Goal: Task Accomplishment & Management: Manage account settings

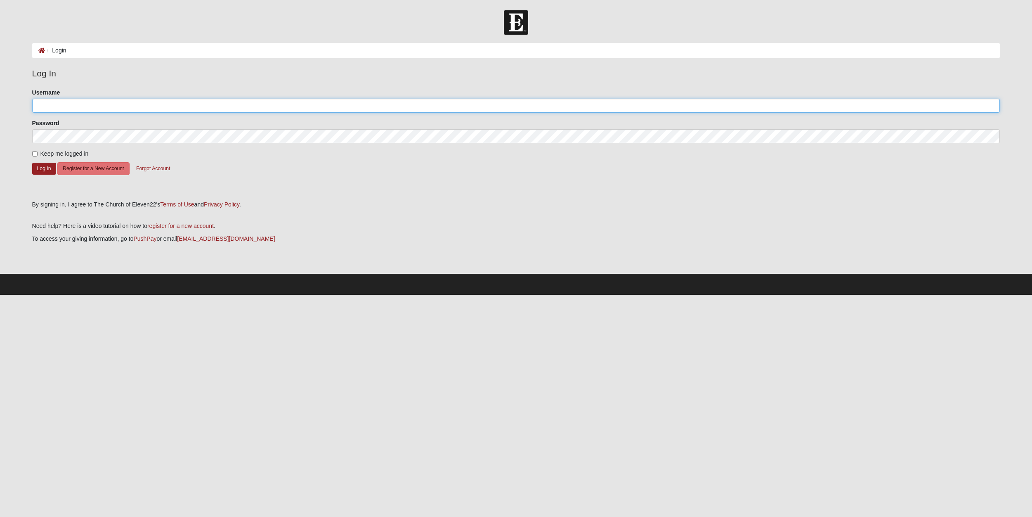
click at [96, 102] on input "Username" at bounding box center [516, 106] width 968 height 14
type input "stcdave"
click at [42, 169] on button "Log In" at bounding box center [44, 169] width 24 height 12
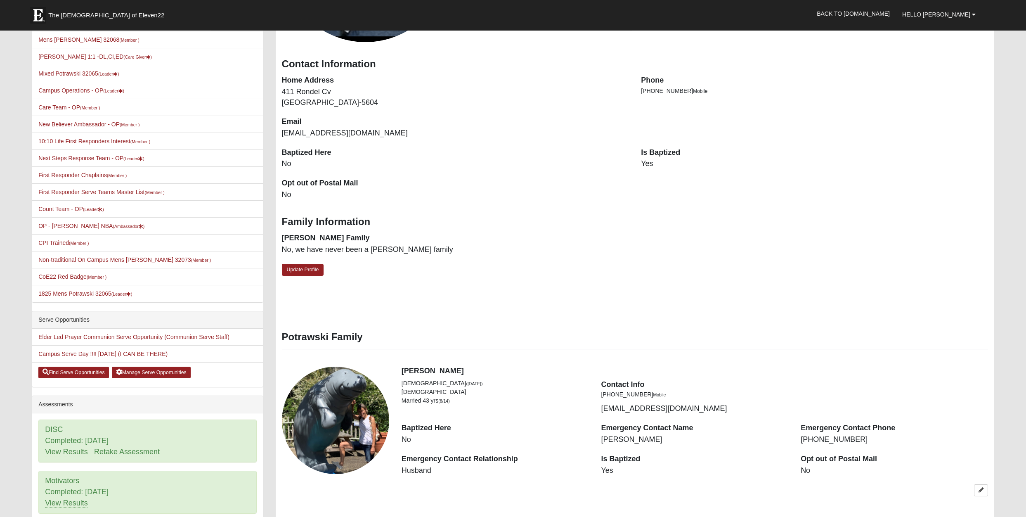
scroll to position [198, 0]
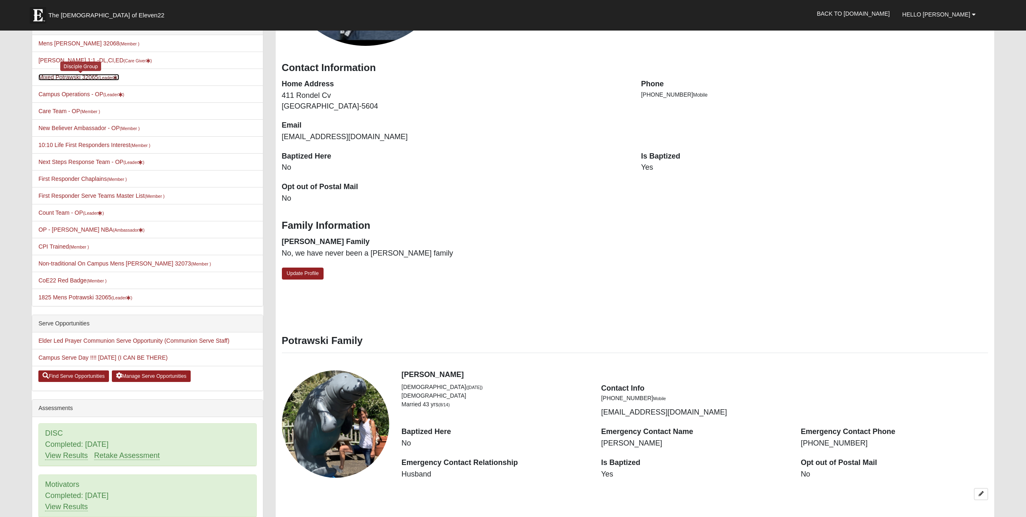
click at [68, 76] on link "Mixed Potrawski 32065 (Leader )" at bounding box center [78, 77] width 80 height 7
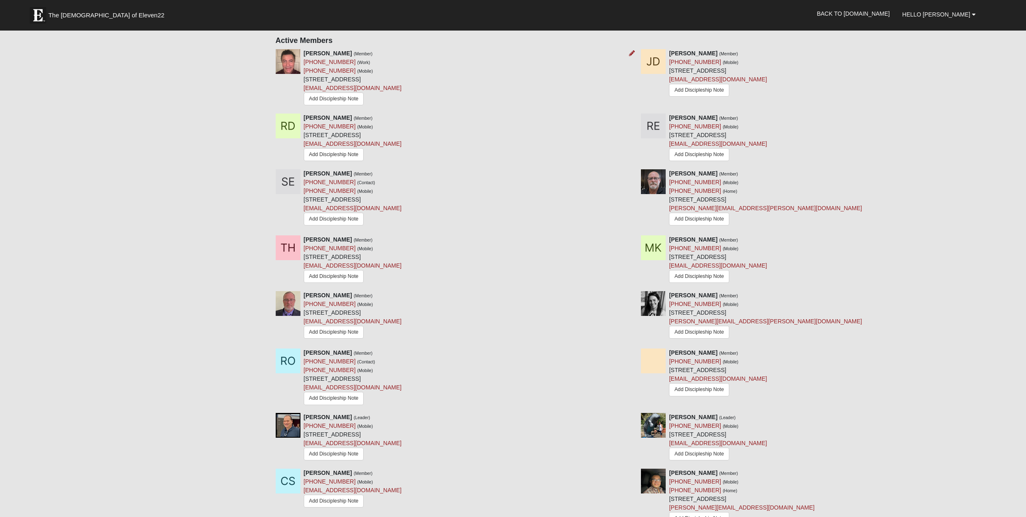
scroll to position [502, 0]
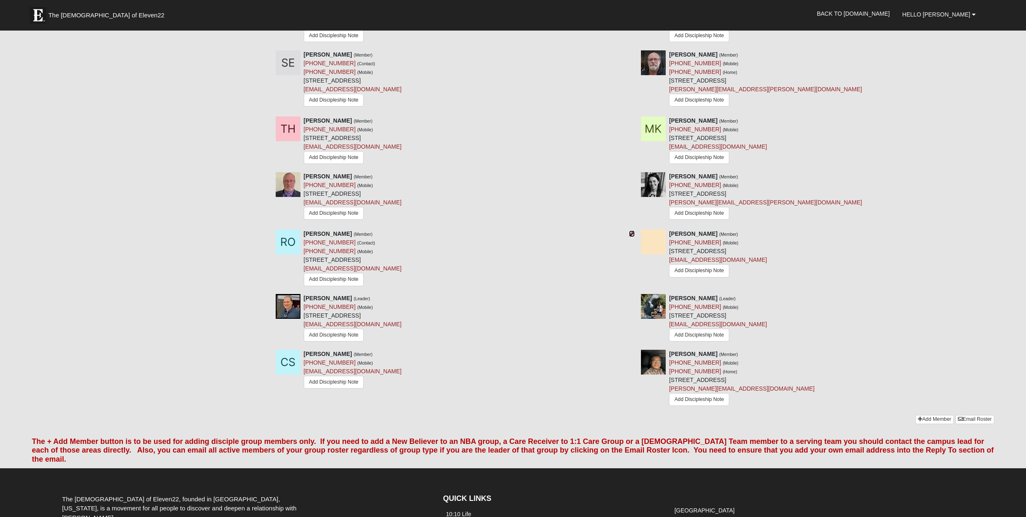
click at [632, 233] on icon at bounding box center [632, 234] width 6 height 6
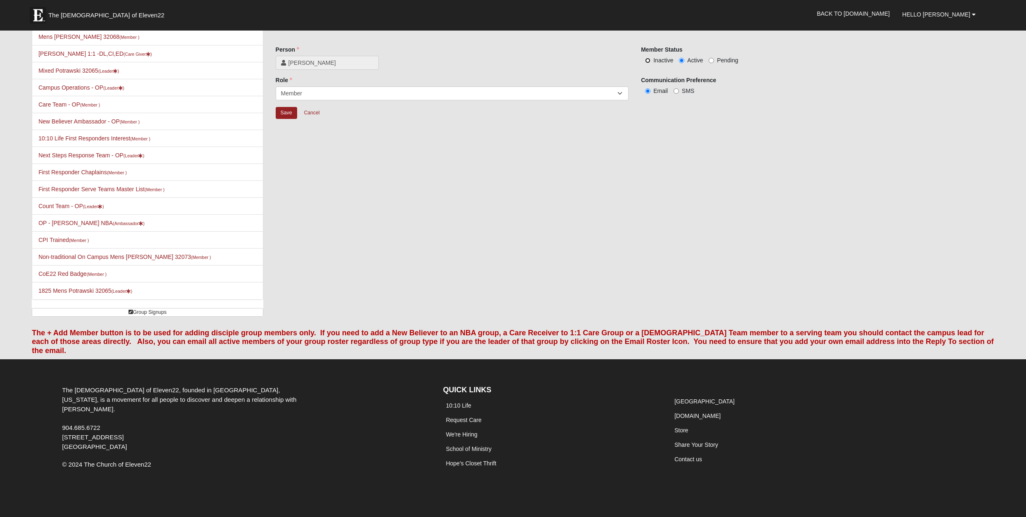
click at [648, 61] on input "Inactive" at bounding box center [647, 60] width 5 height 5
radio input "true"
click at [290, 112] on input "Save" at bounding box center [286, 113] width 21 height 12
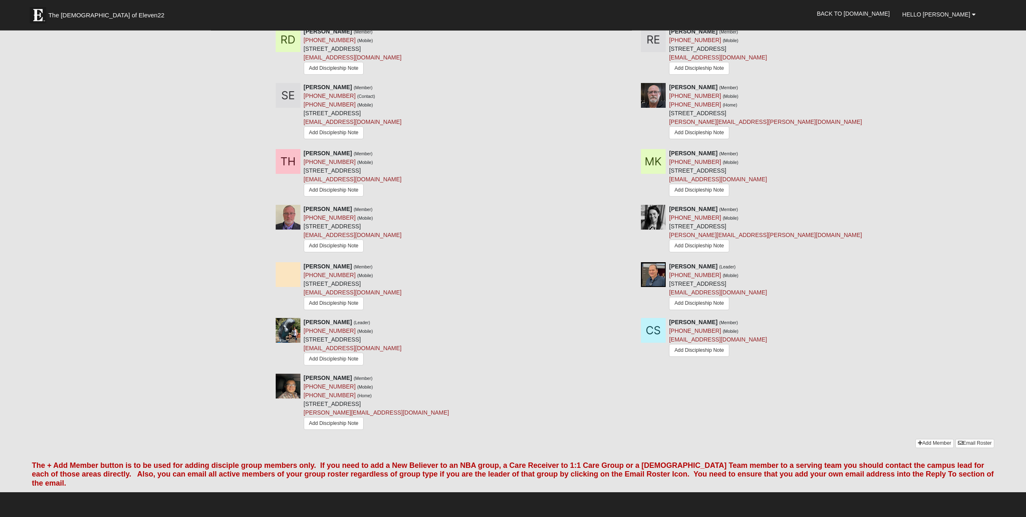
scroll to position [472, 0]
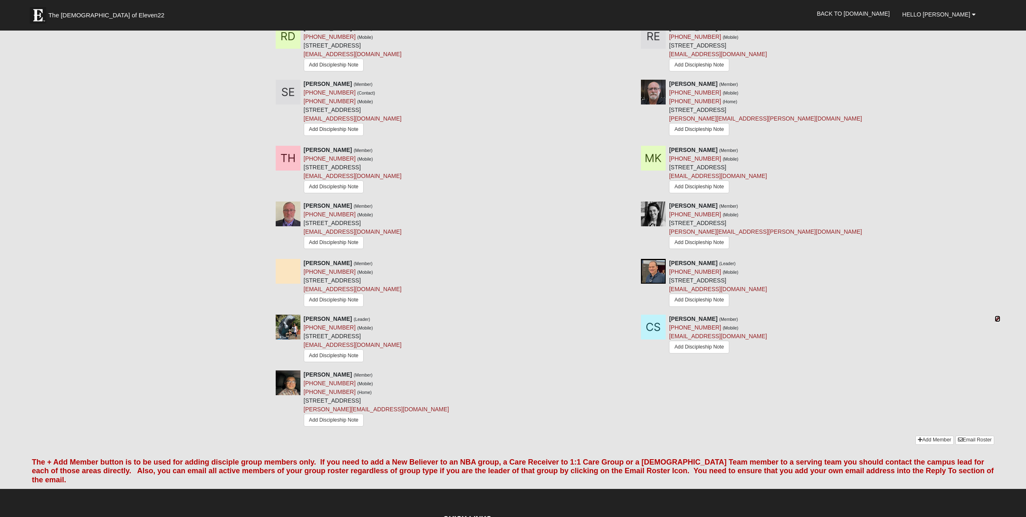
click at [998, 318] on icon at bounding box center [997, 319] width 6 height 6
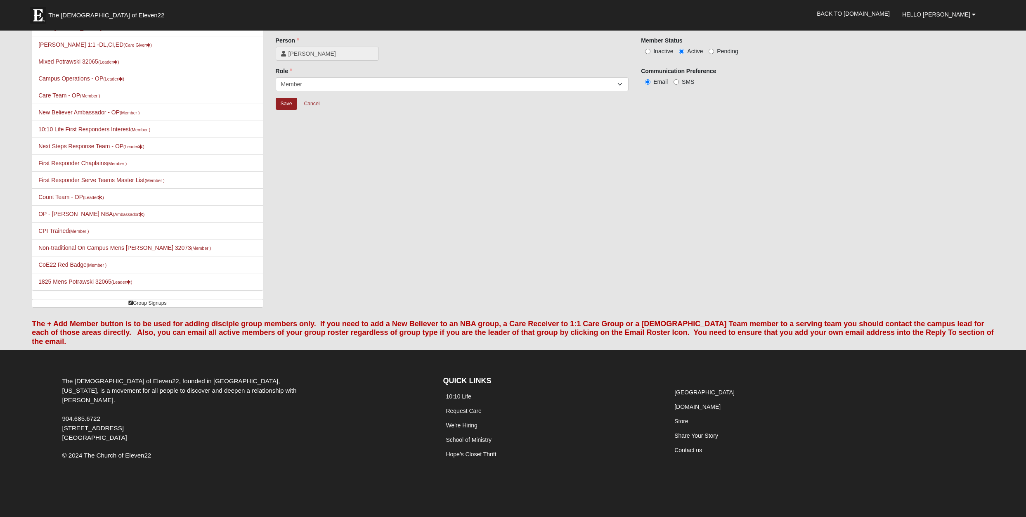
scroll to position [24, 0]
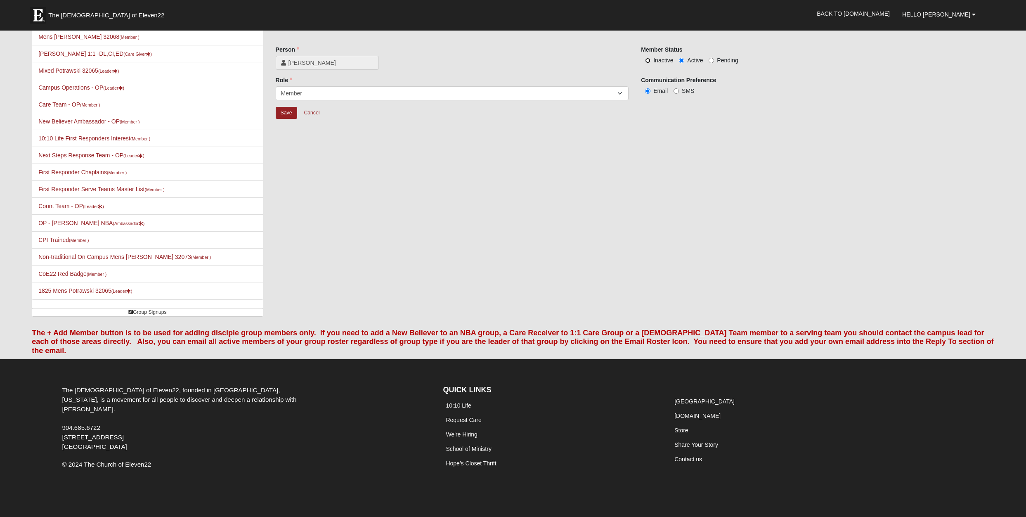
click at [649, 61] on input "Inactive" at bounding box center [647, 60] width 5 height 5
radio input "true"
click at [288, 113] on input "Save" at bounding box center [286, 113] width 21 height 12
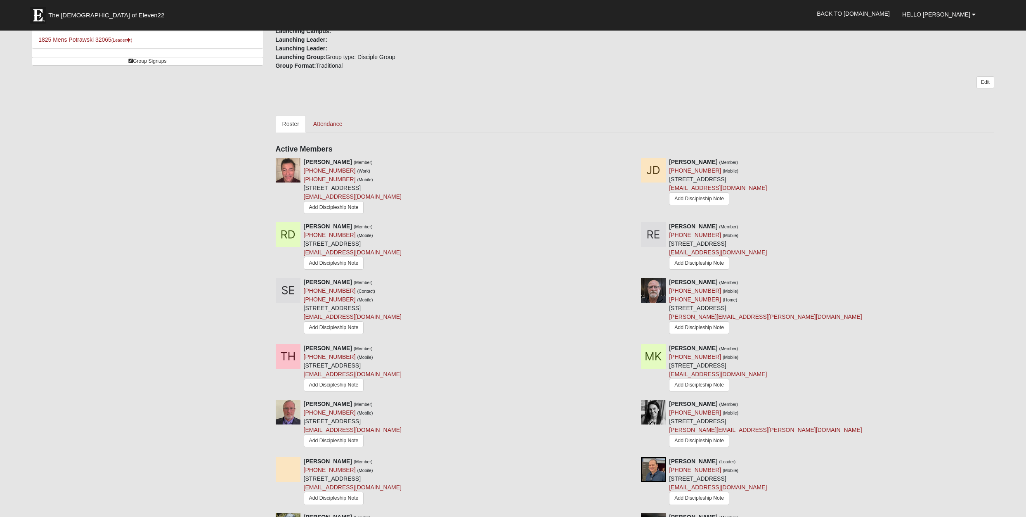
scroll to position [400, 0]
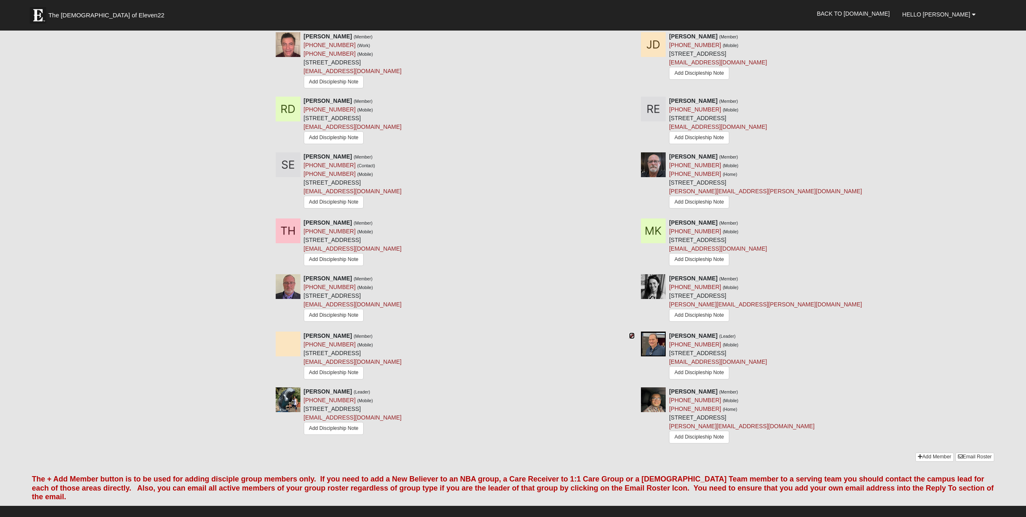
click at [632, 335] on icon at bounding box center [632, 336] width 6 height 6
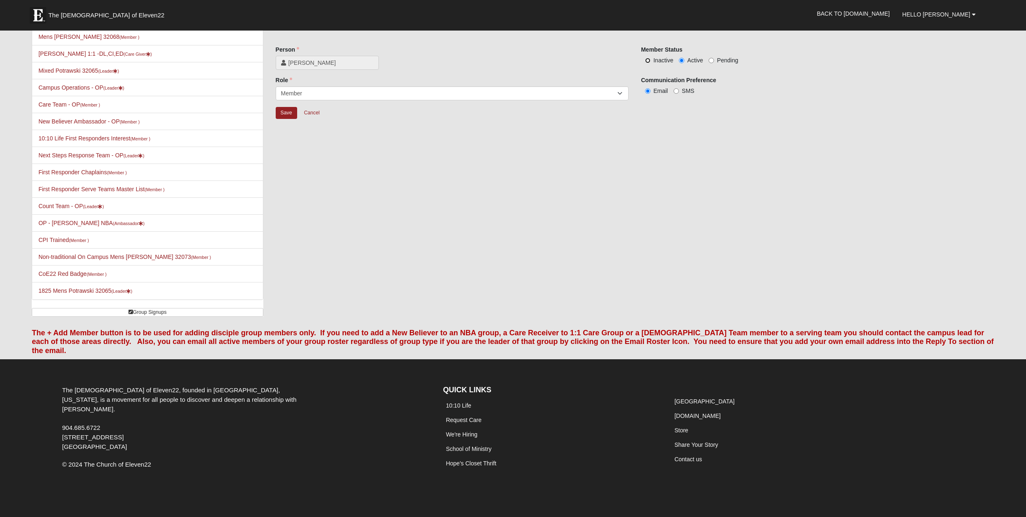
click at [646, 60] on input "Inactive" at bounding box center [647, 60] width 5 height 5
radio input "true"
click at [285, 109] on input "Save" at bounding box center [286, 113] width 21 height 12
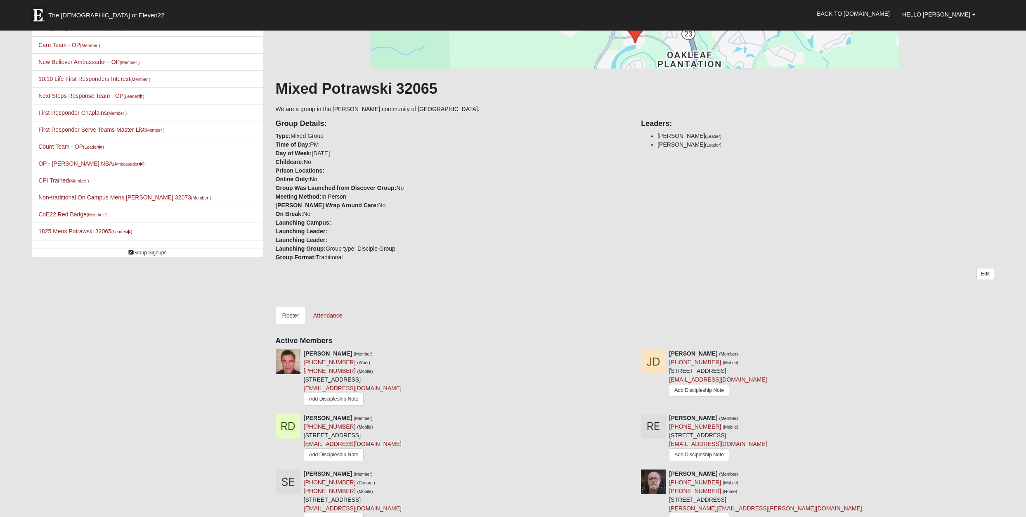
scroll to position [0, 0]
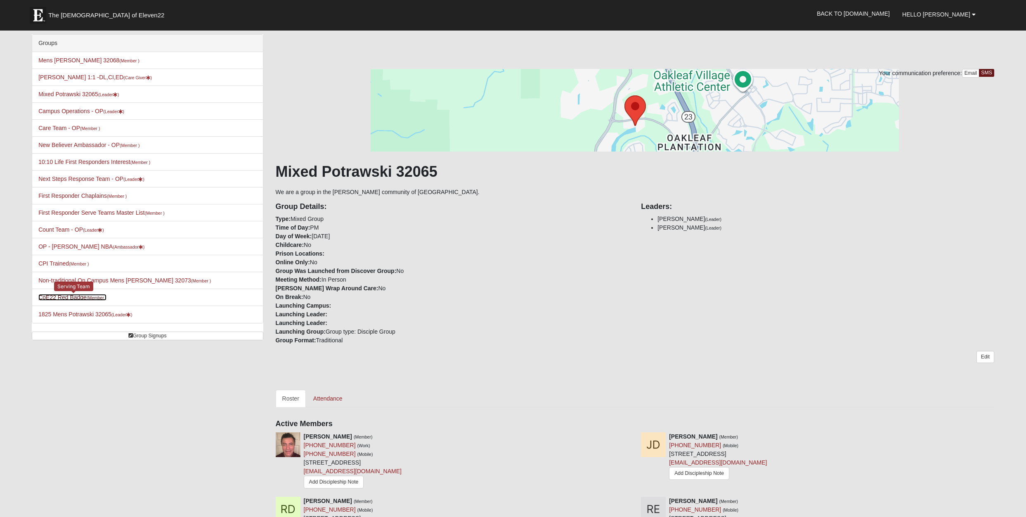
click at [59, 295] on link "CoE22 Red Badge (Member )" at bounding box center [72, 297] width 68 height 7
click at [61, 296] on link "CoE22 Red Badge (Member )" at bounding box center [72, 297] width 68 height 7
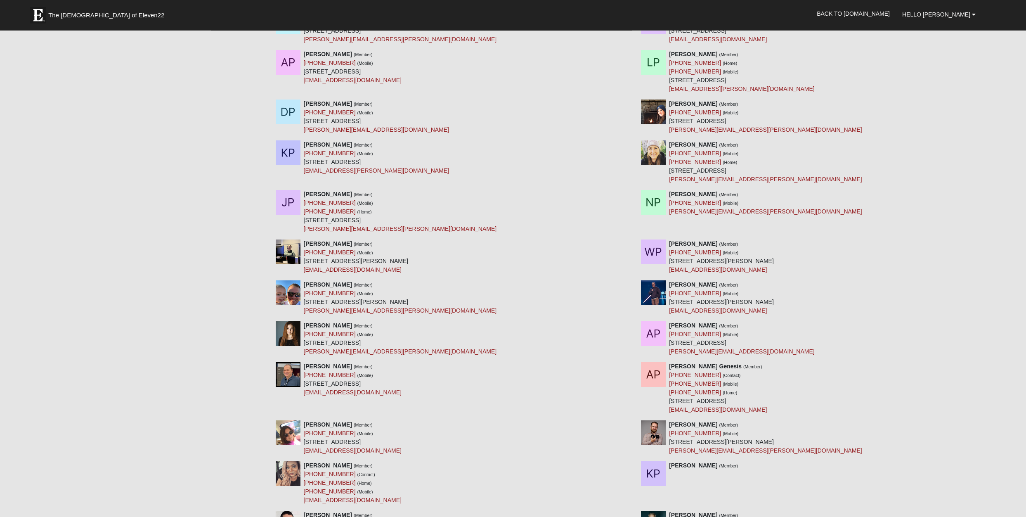
scroll to position [9921, 0]
click at [981, 14] on link "Hello Dave" at bounding box center [939, 14] width 86 height 21
click at [936, 51] on link "Log Out" at bounding box center [937, 51] width 65 height 11
